Goal: Use online tool/utility

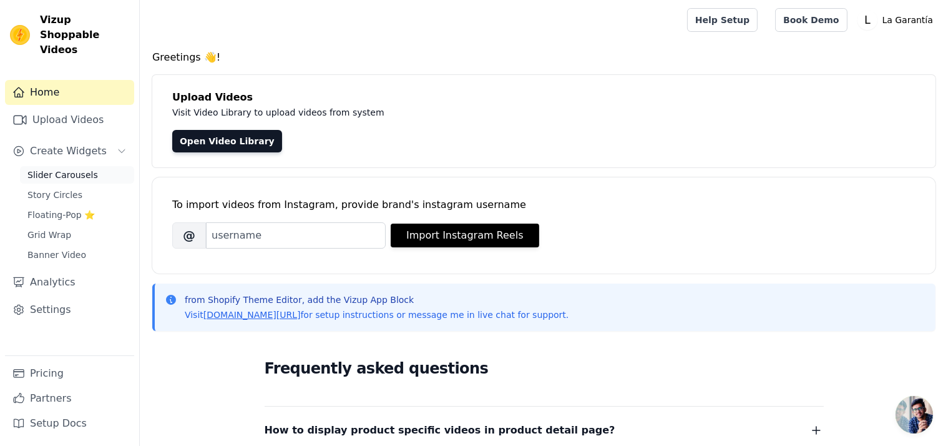
click at [75, 168] on span "Slider Carousels" at bounding box center [62, 174] width 71 height 12
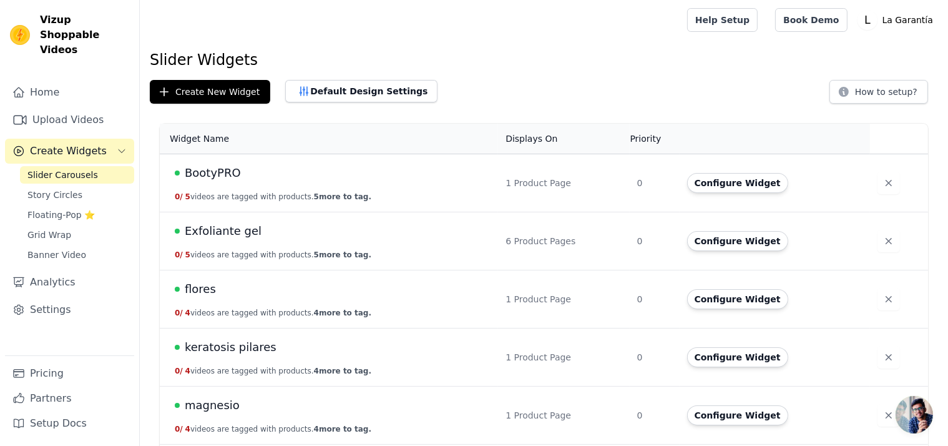
click at [210, 231] on span "Exfoliante gel" at bounding box center [223, 230] width 77 height 17
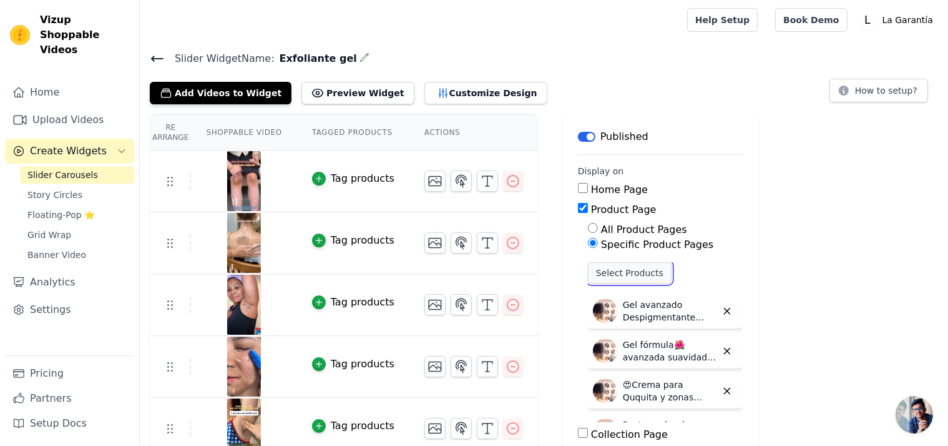
click at [620, 271] on button "Select Products" at bounding box center [630, 272] width 84 height 21
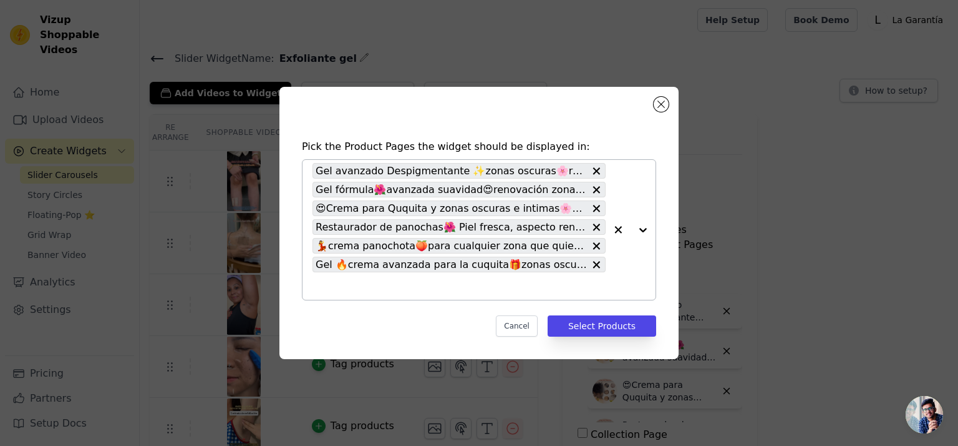
click at [598, 267] on div "Gel avanzado Despigmentante ✨zonas oscuras🌸rosadita Gel fórmula🌺avanzada suavid…" at bounding box center [459, 230] width 293 height 140
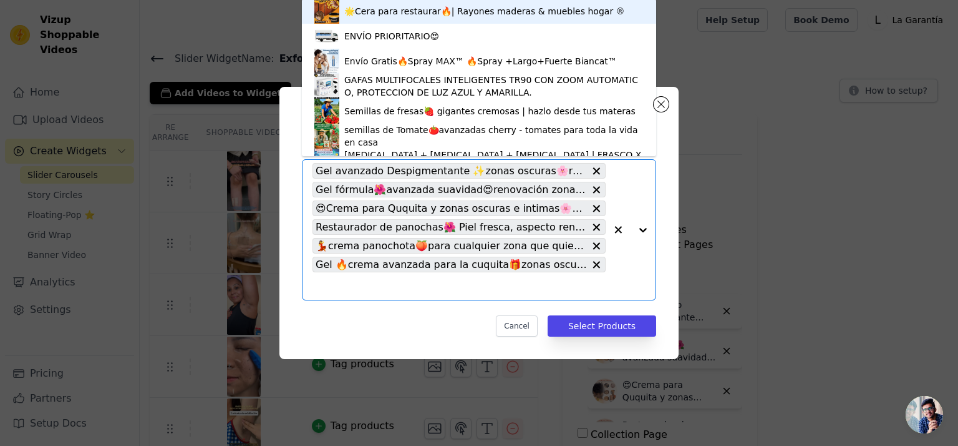
paste input "Qkita✨"
type input "Qkita"
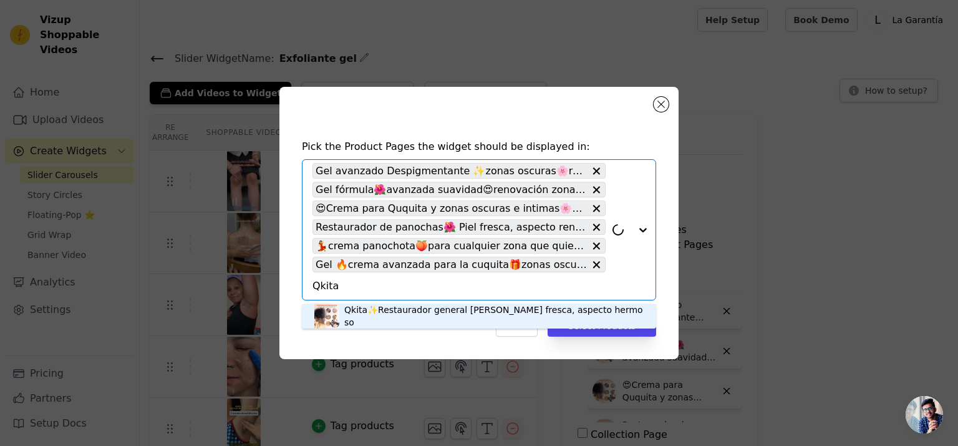
click at [490, 316] on div "Qkita✨Restaurador general [PERSON_NAME] fresca, aspecto hermoso" at bounding box center [494, 315] width 300 height 25
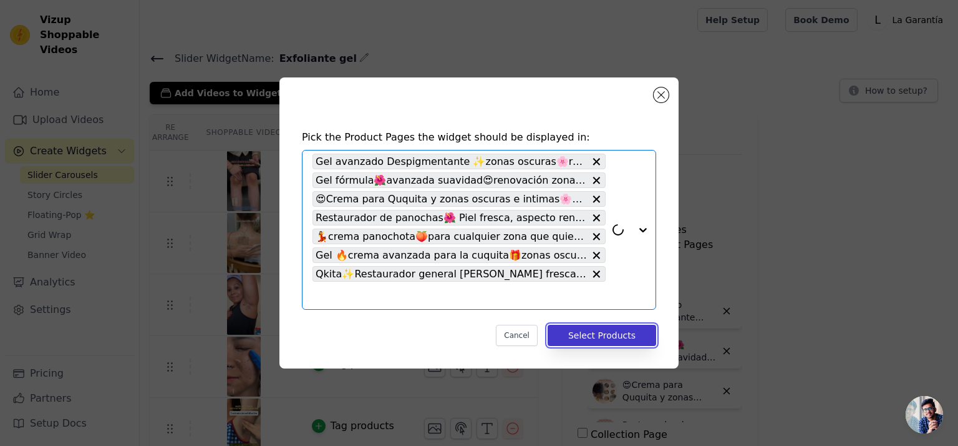
click at [598, 334] on button "Select Products" at bounding box center [602, 334] width 109 height 21
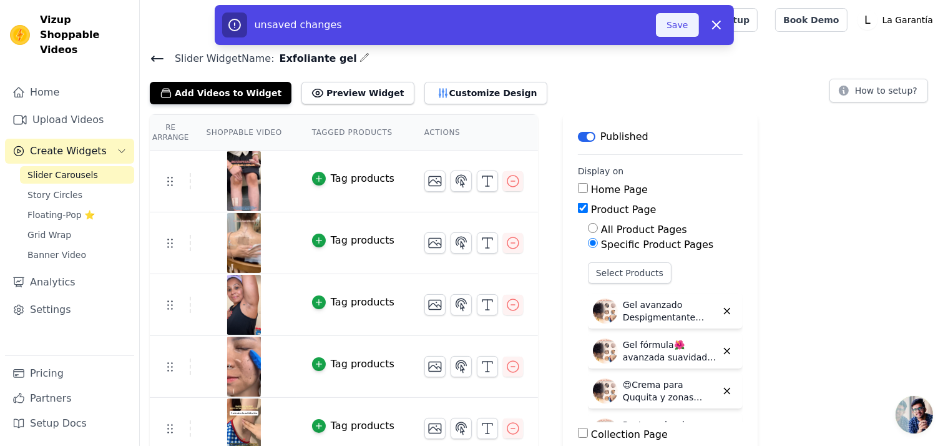
click at [678, 23] on button "Save" at bounding box center [677, 25] width 42 height 24
